Goal: Task Accomplishment & Management: Manage account settings

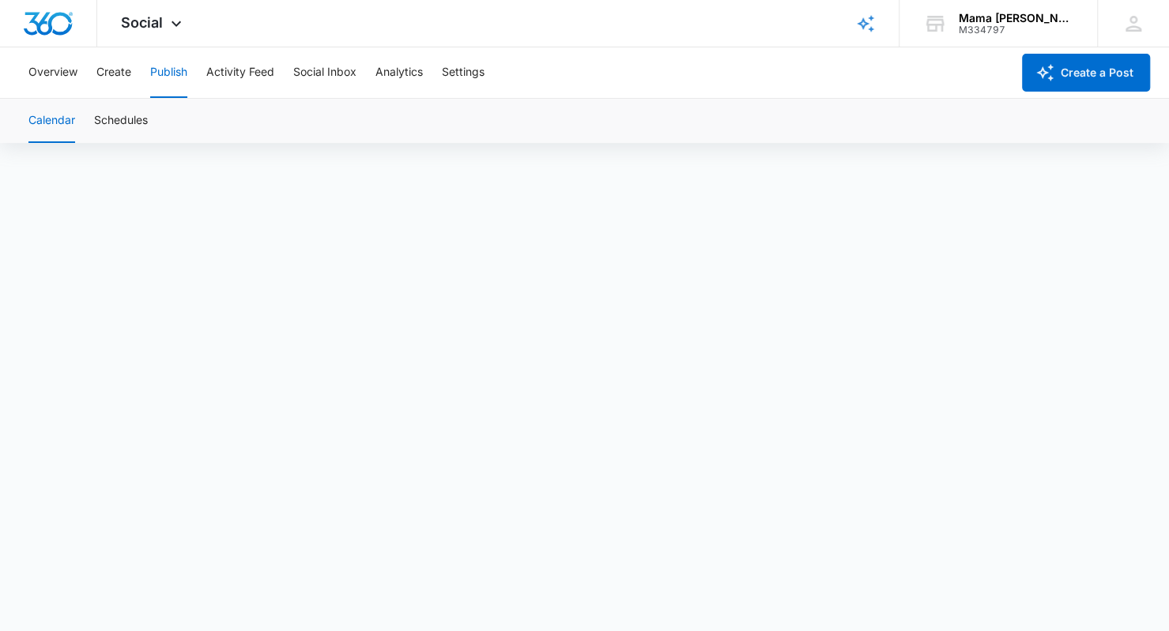
click at [123, 2] on div "Social Apps Reputation Websites Forms CRM Email Social POS Content Ads Intellig…" at bounding box center [153, 23] width 112 height 47
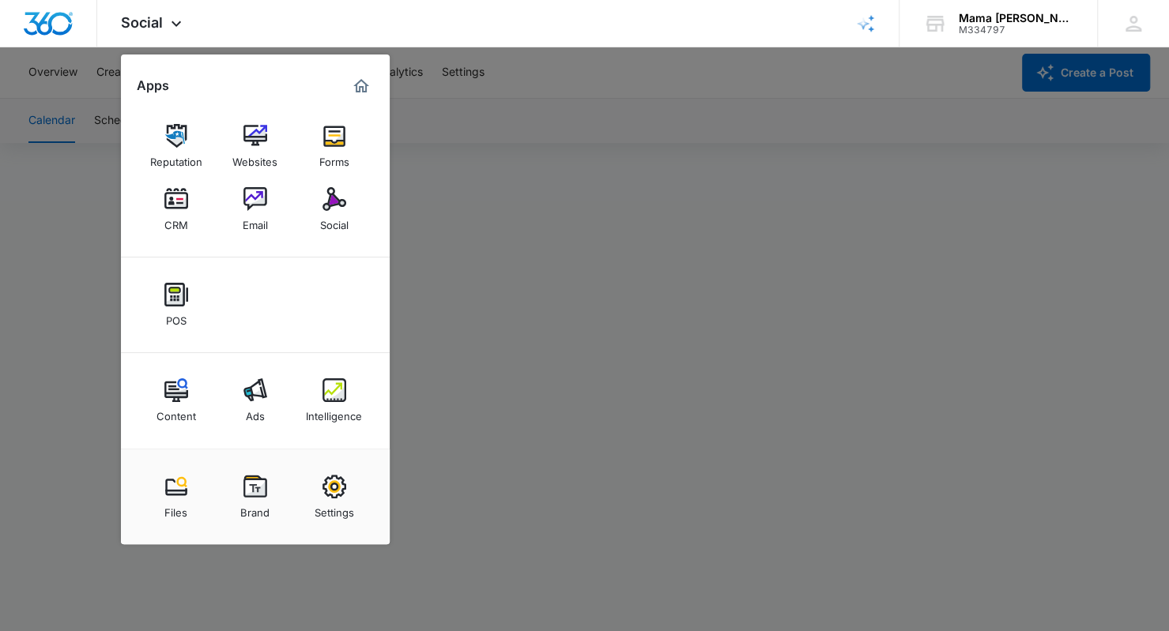
click at [176, 208] on img at bounding box center [176, 199] width 24 height 24
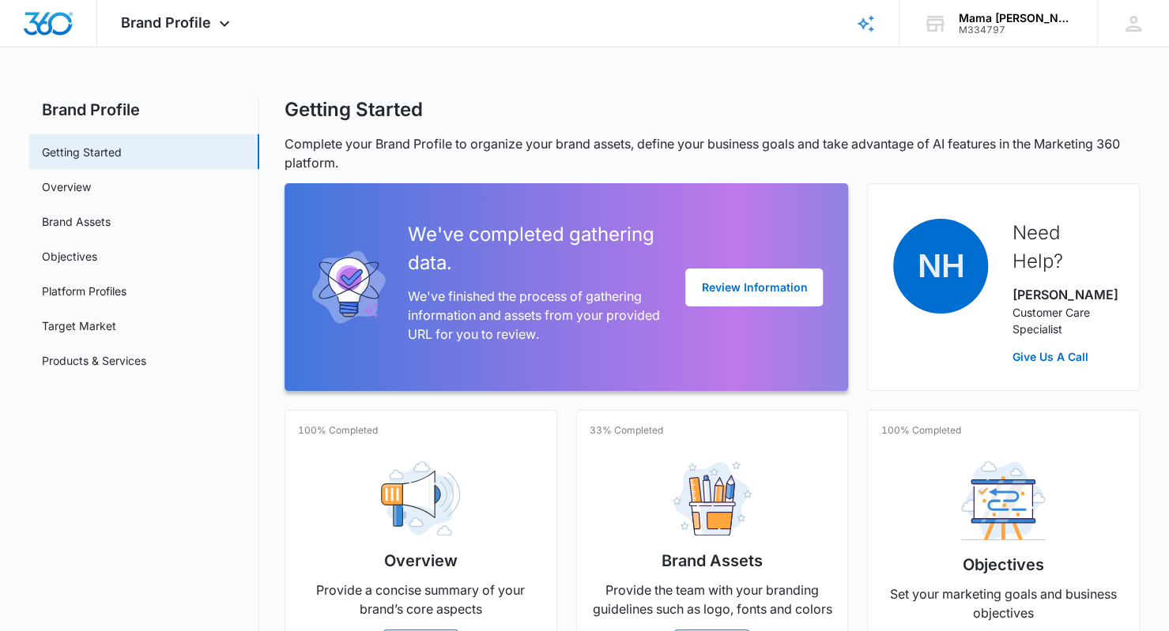
click at [220, 25] on icon at bounding box center [224, 24] width 9 height 6
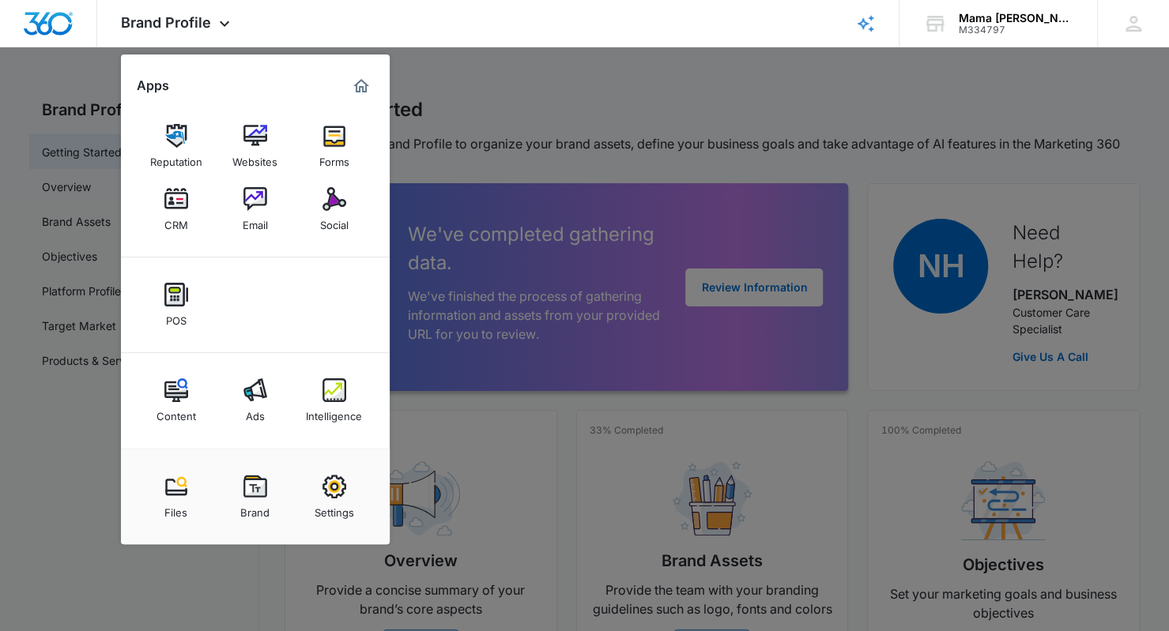
click at [179, 197] on img at bounding box center [176, 199] width 24 height 24
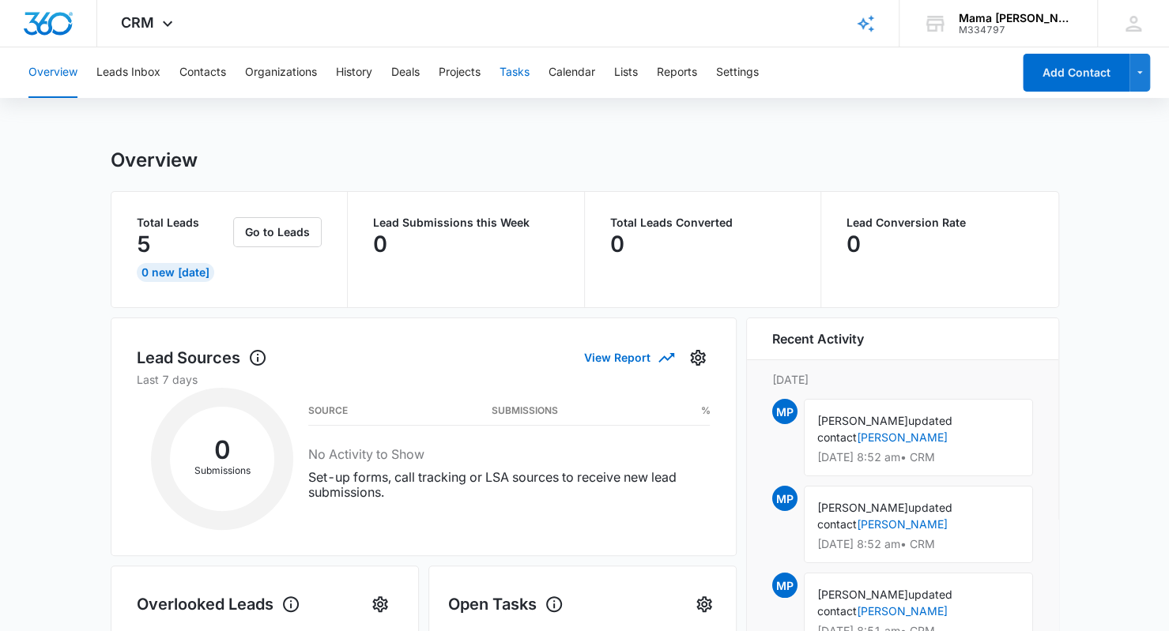
click at [514, 72] on button "Tasks" at bounding box center [514, 72] width 30 height 51
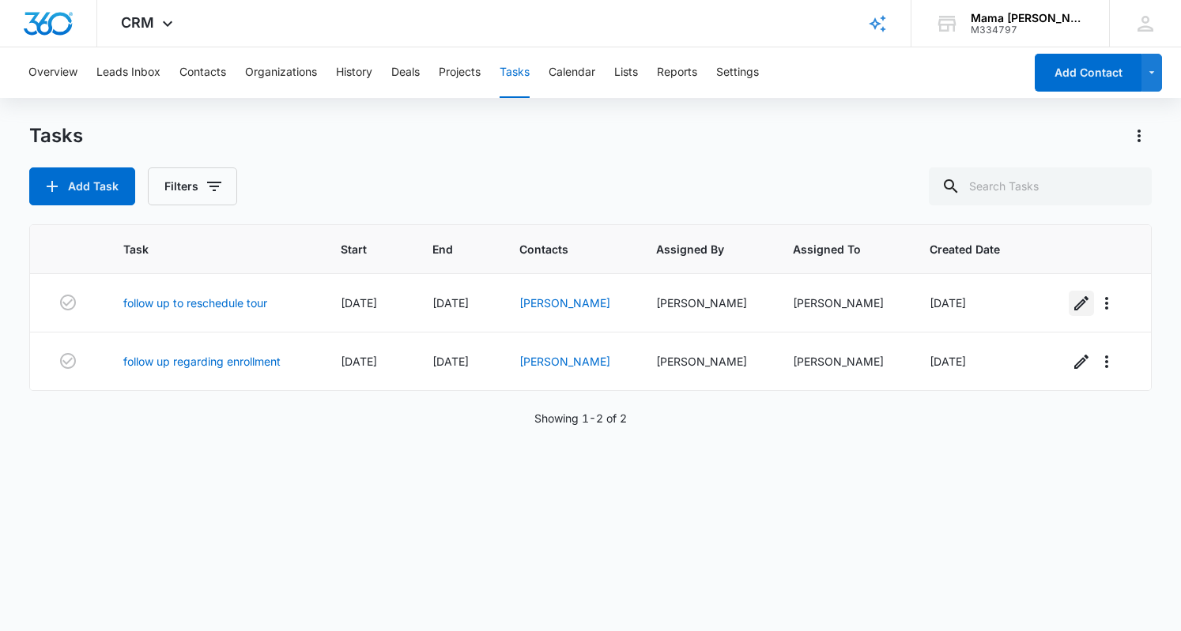
click at [1068, 307] on button "button" at bounding box center [1080, 303] width 25 height 25
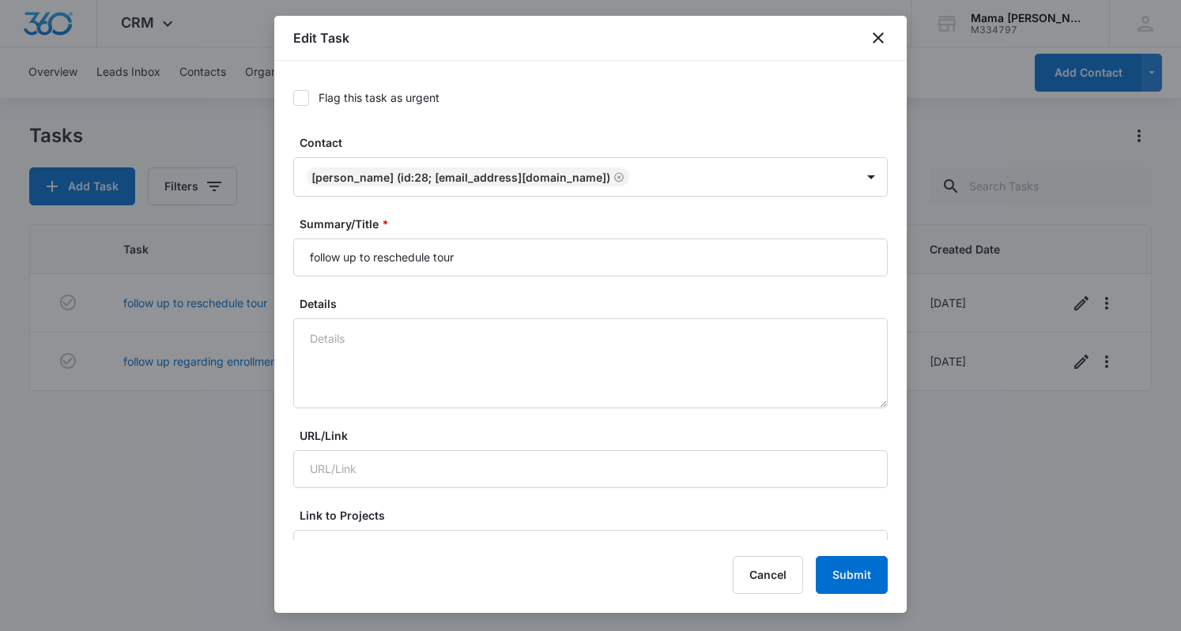
type input "[DATE]"
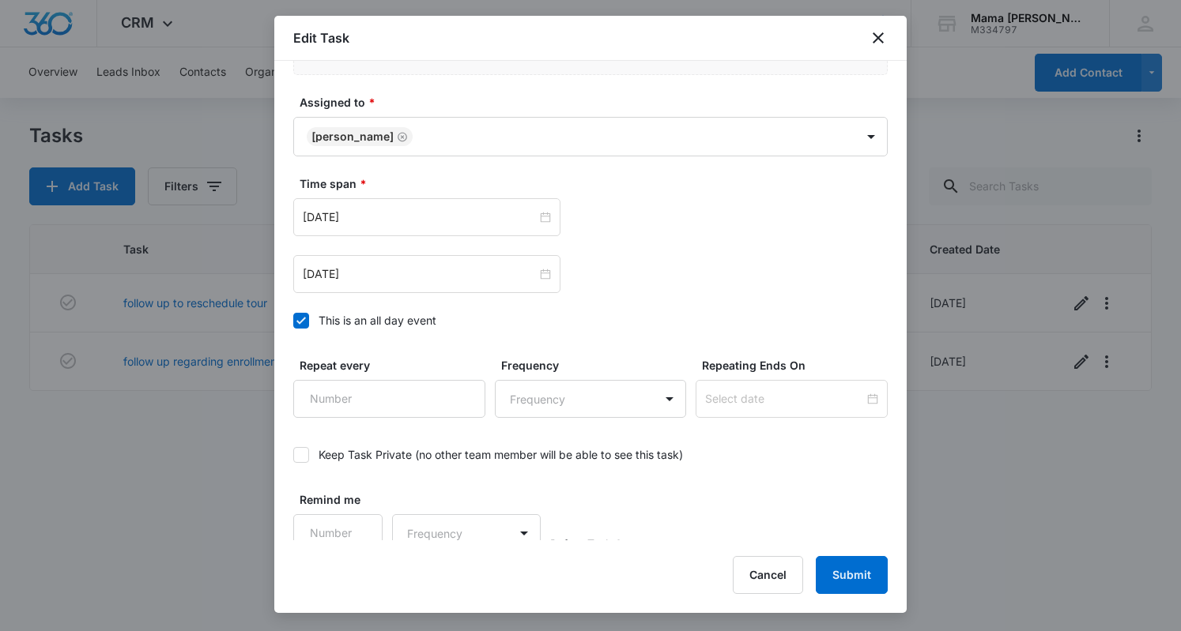
scroll to position [852, 0]
click at [403, 216] on input "[DATE]" at bounding box center [420, 217] width 234 height 17
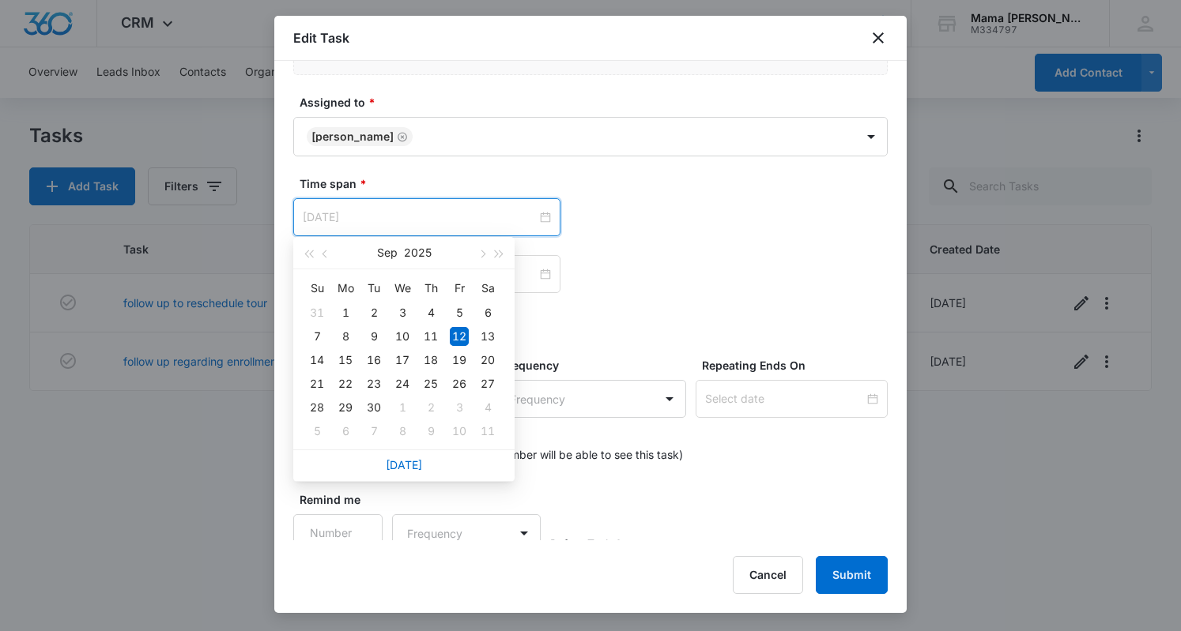
type input "[DATE]"
click at [347, 360] on div "15" at bounding box center [345, 360] width 19 height 19
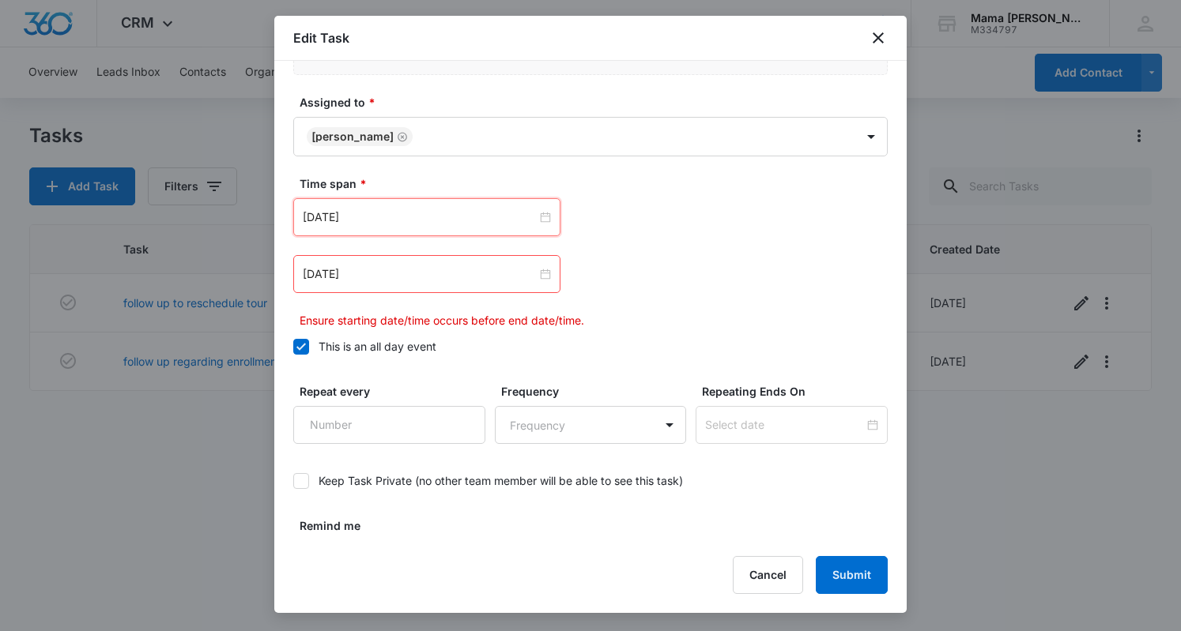
click at [362, 283] on div "[DATE]" at bounding box center [426, 274] width 267 height 38
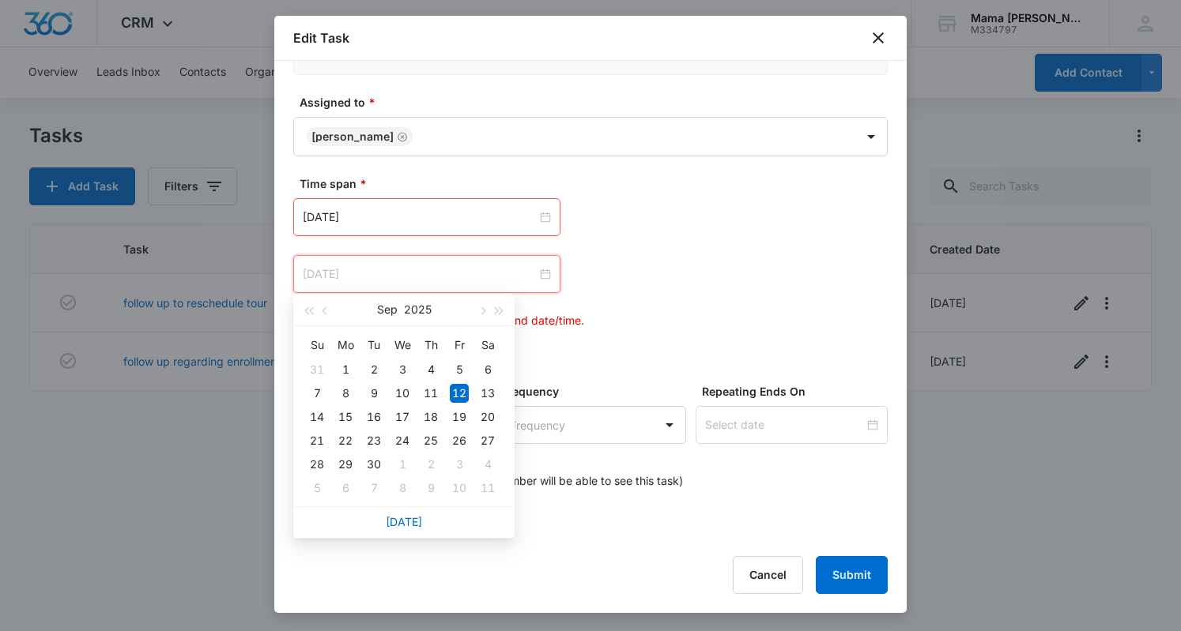
type input "[DATE]"
click at [351, 412] on div "15" at bounding box center [345, 417] width 19 height 19
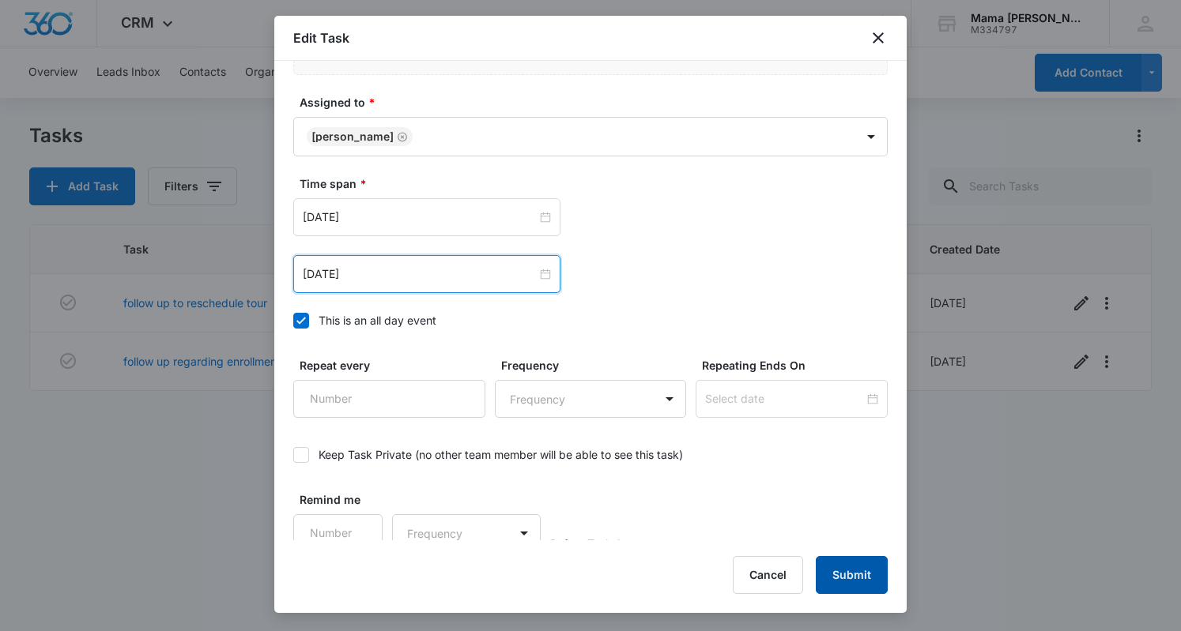
click at [858, 566] on button "Submit" at bounding box center [851, 575] width 72 height 38
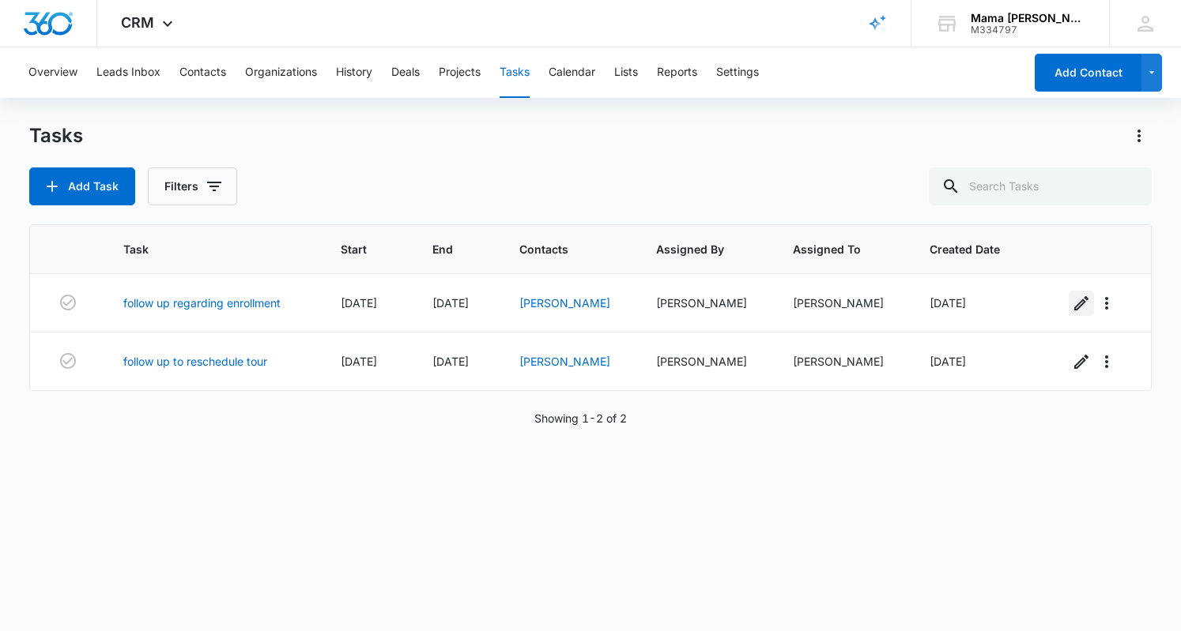
click at [1072, 299] on icon "button" at bounding box center [1081, 303] width 19 height 19
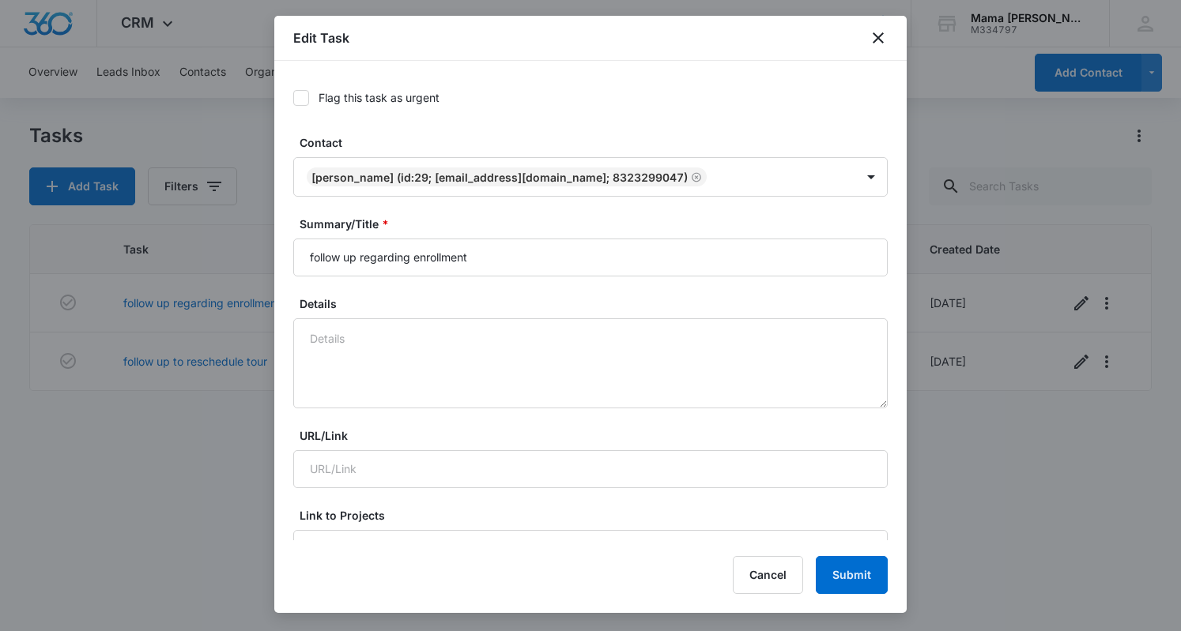
type input "[DATE]"
click at [876, 33] on icon "close" at bounding box center [877, 37] width 19 height 19
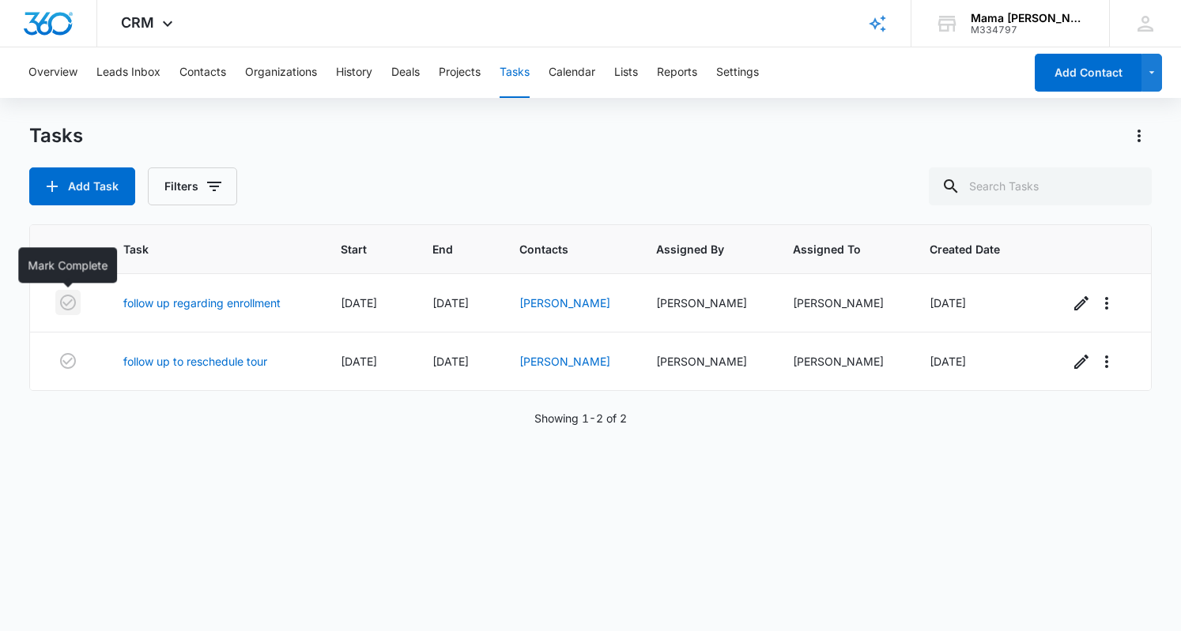
click at [70, 299] on icon "button" at bounding box center [67, 302] width 19 height 19
